Goal: Task Accomplishment & Management: Use online tool/utility

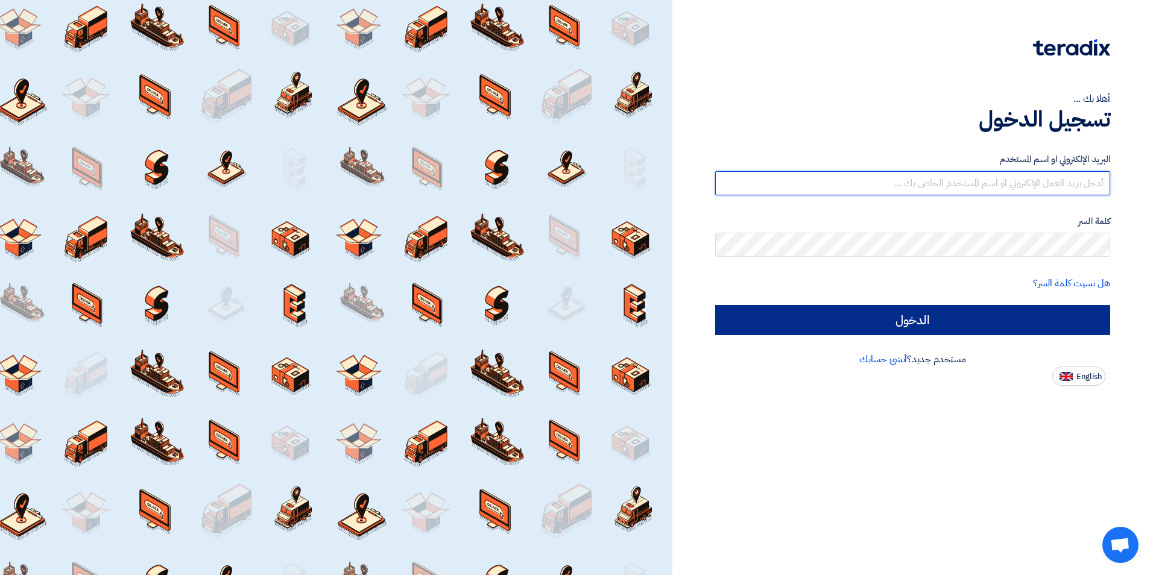
type input "[PERSON_NAME][EMAIL_ADDRESS][DOMAIN_NAME]"
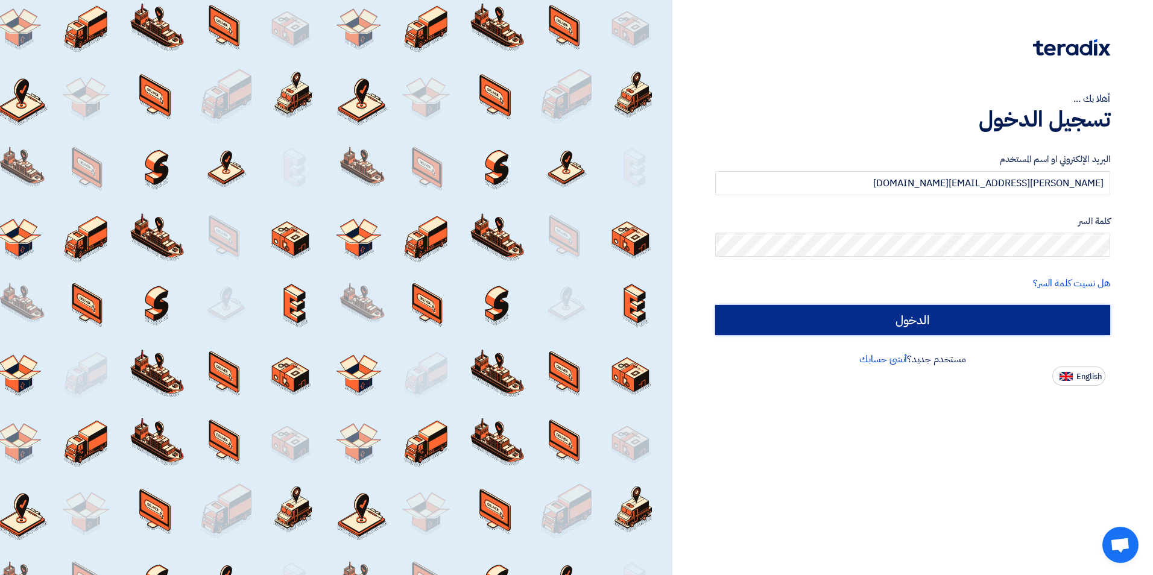
click at [918, 312] on input "الدخول" at bounding box center [912, 320] width 395 height 30
type input "Sign in"
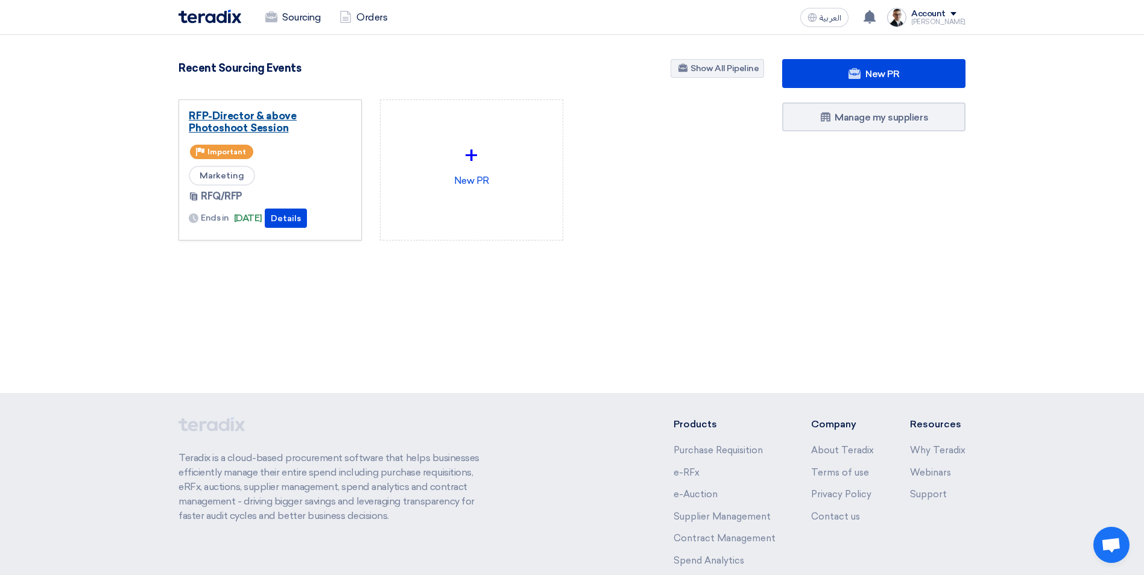
click at [270, 123] on link "RFP-Director & above Photoshoot Session" at bounding box center [270, 122] width 163 height 24
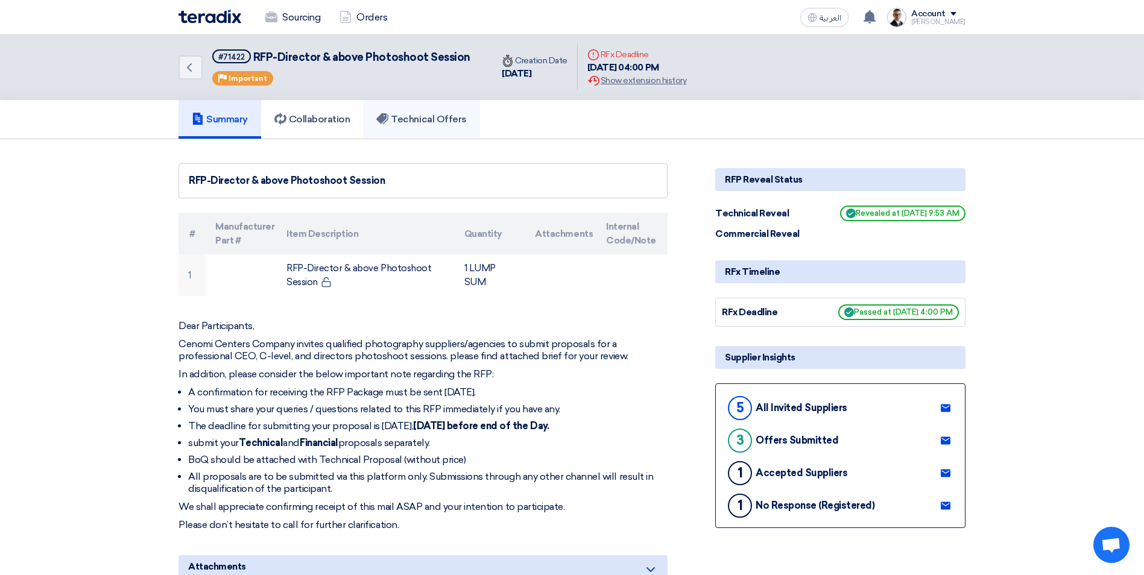
click at [414, 125] on h5 "Technical Offers" at bounding box center [421, 119] width 90 height 12
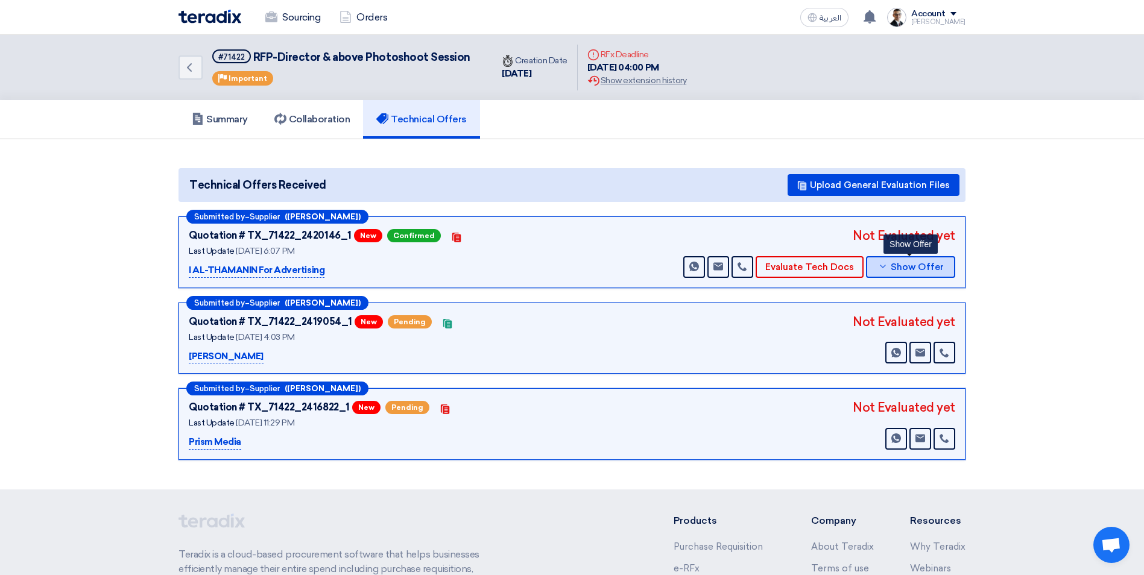
click at [910, 268] on span "Show Offer" at bounding box center [917, 267] width 53 height 9
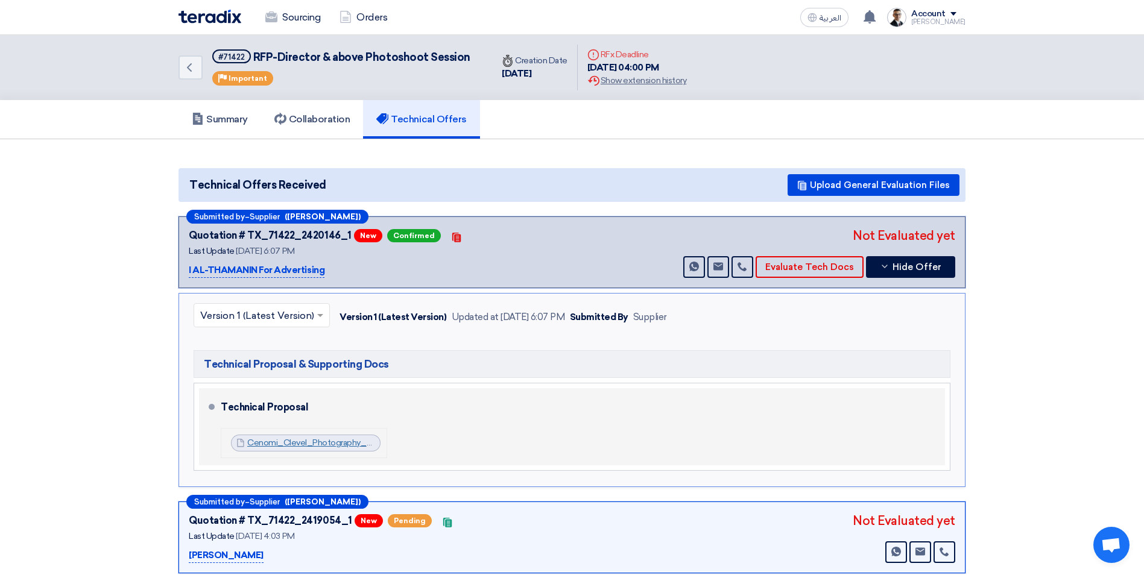
click at [331, 441] on link "Cenomi_Clevel_Photography__Tech_Proposalpptxcompressed_1758467006178.pdf" at bounding box center [412, 443] width 330 height 10
